Goal: Task Accomplishment & Management: Manage account settings

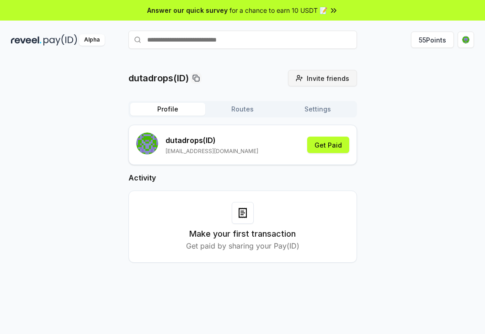
click at [322, 84] on button "Invite friends Invite" at bounding box center [322, 78] width 69 height 16
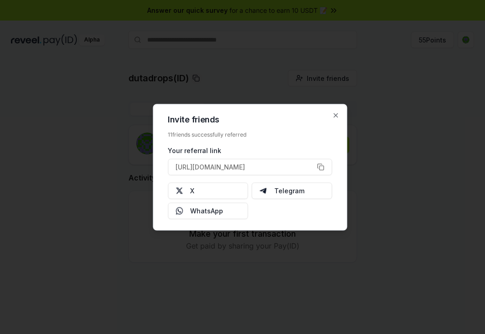
click at [364, 100] on div at bounding box center [242, 167] width 485 height 334
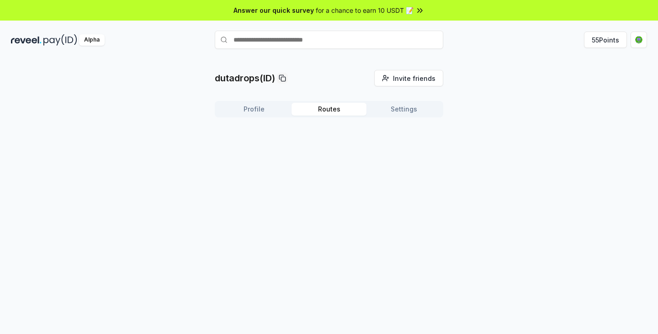
click at [352, 108] on button "Routes" at bounding box center [328, 109] width 75 height 13
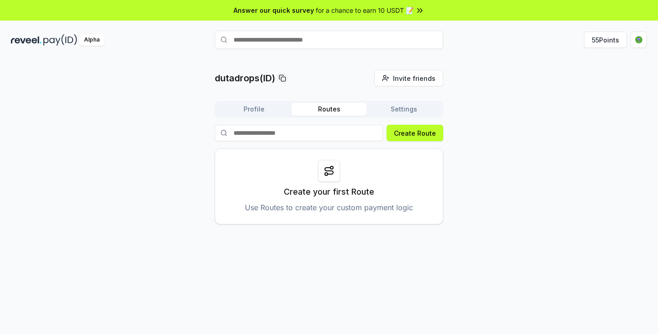
click at [413, 106] on button "Settings" at bounding box center [403, 109] width 75 height 13
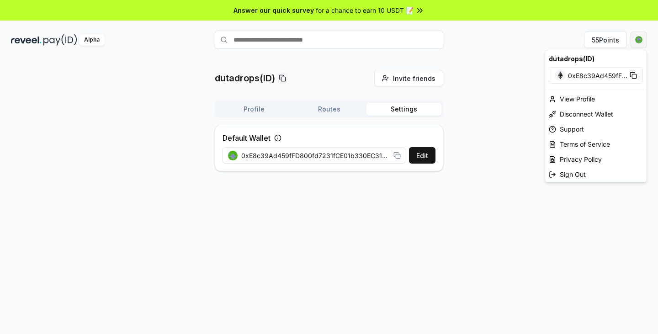
click at [484, 41] on html "Answer our quick survey for a chance to earn 10 USDT 📝 Alpha 55 Points dutadrop…" at bounding box center [329, 167] width 658 height 334
click at [484, 101] on div "View Profile" at bounding box center [595, 98] width 101 height 15
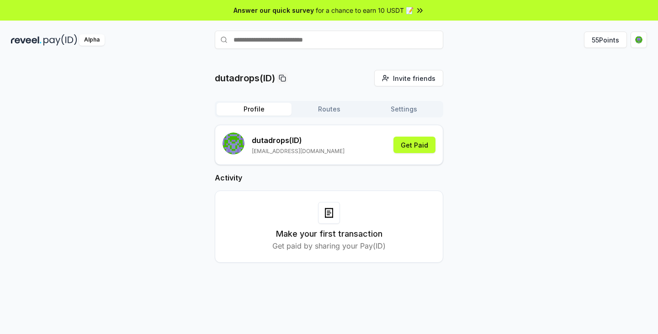
click at [321, 109] on button "Routes" at bounding box center [328, 109] width 75 height 13
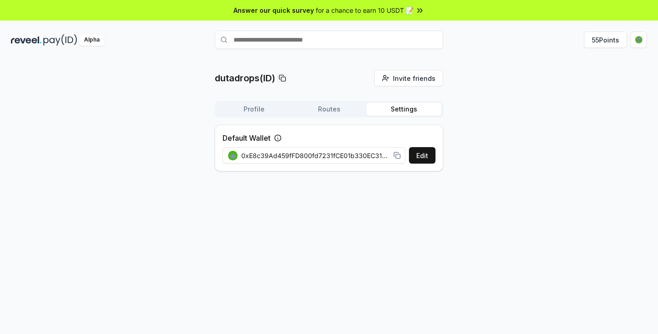
click at [392, 111] on button "Settings" at bounding box center [403, 109] width 75 height 13
click at [400, 109] on button "Settings" at bounding box center [403, 109] width 75 height 13
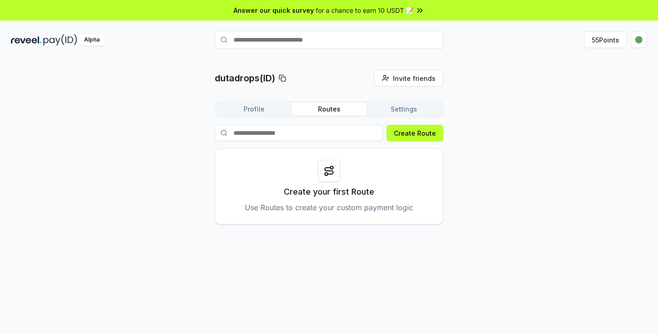
click at [333, 111] on button "Routes" at bounding box center [328, 109] width 75 height 13
click at [255, 114] on button "Profile" at bounding box center [254, 109] width 75 height 13
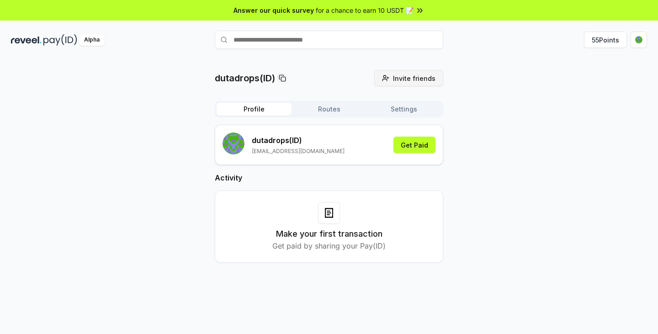
click at [439, 83] on button "Invite friends Invite" at bounding box center [408, 78] width 69 height 16
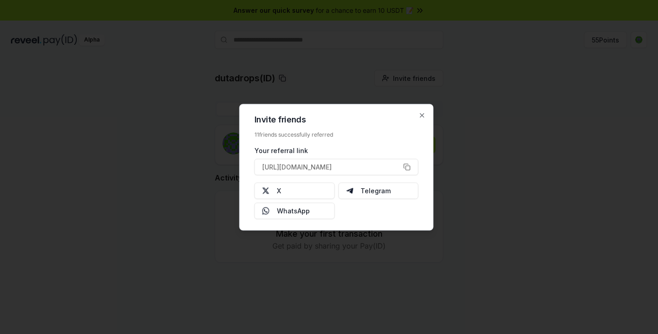
click at [503, 80] on div at bounding box center [329, 167] width 658 height 334
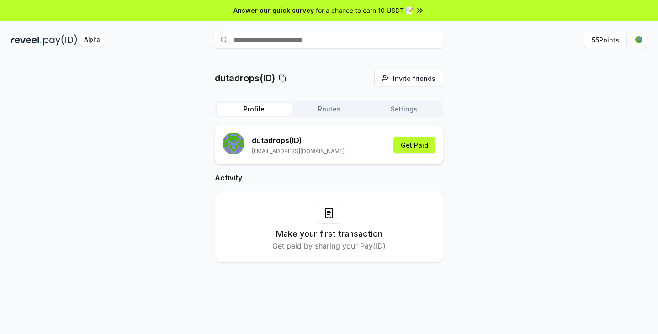
click at [418, 10] on icon at bounding box center [419, 10] width 2 height 4
drag, startPoint x: 334, startPoint y: 152, endPoint x: 252, endPoint y: 154, distance: 81.8
click at [252, 154] on div "dutadrops (ID) [EMAIL_ADDRESS][DOMAIN_NAME] Get Paid" at bounding box center [328, 144] width 213 height 25
copy p "[EMAIL_ADDRESS][DOMAIN_NAME]"
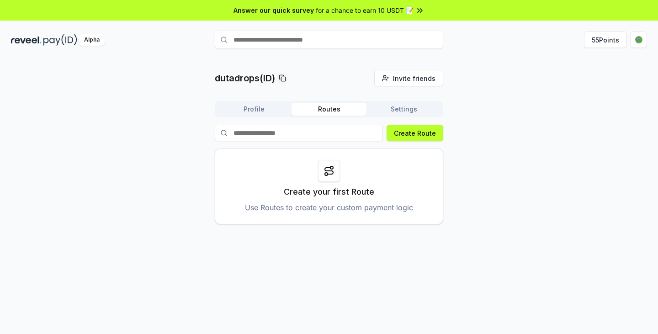
click at [333, 109] on button "Routes" at bounding box center [328, 109] width 75 height 13
click at [332, 180] on div at bounding box center [329, 171] width 22 height 22
click at [318, 203] on p "Use Routes to create your custom payment logic" at bounding box center [329, 207] width 168 height 11
click at [375, 187] on div "Create your first Route Use Routes to create your custom payment logic" at bounding box center [329, 186] width 228 height 76
click at [375, 186] on div "Create your first Route Use Routes to create your custom payment logic" at bounding box center [329, 186] width 228 height 76
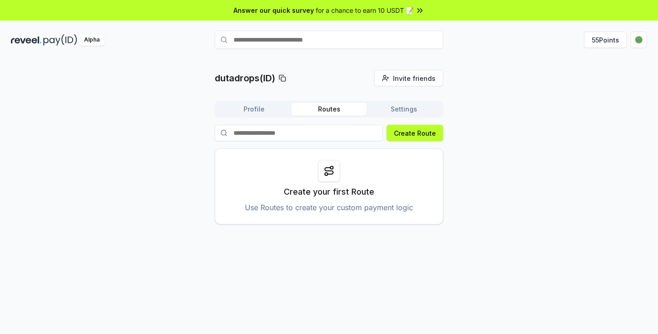
click at [397, 110] on button "Settings" at bounding box center [403, 109] width 75 height 13
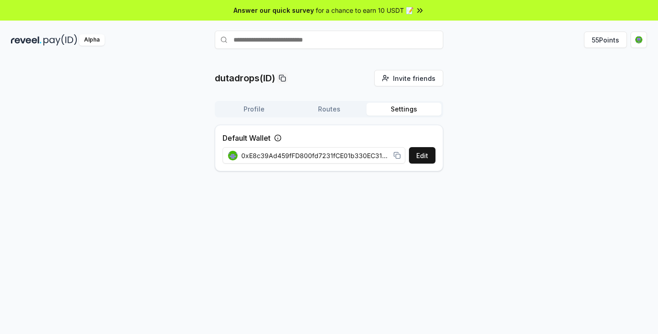
click at [261, 111] on button "Profile" at bounding box center [254, 109] width 75 height 13
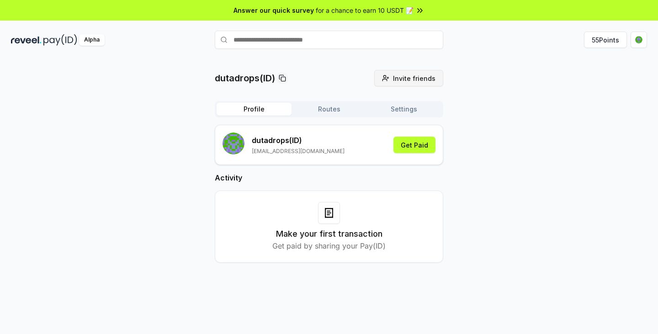
click at [416, 81] on span "Invite friends" at bounding box center [414, 79] width 42 height 10
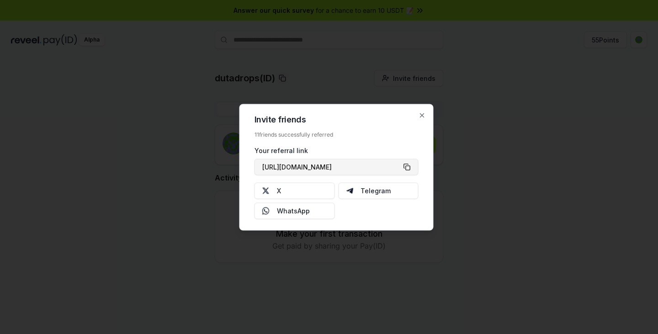
click at [407, 168] on button "[URL][DOMAIN_NAME]" at bounding box center [336, 167] width 164 height 16
click at [423, 116] on icon "button" at bounding box center [421, 114] width 7 height 7
